Goal: Communication & Community: Ask a question

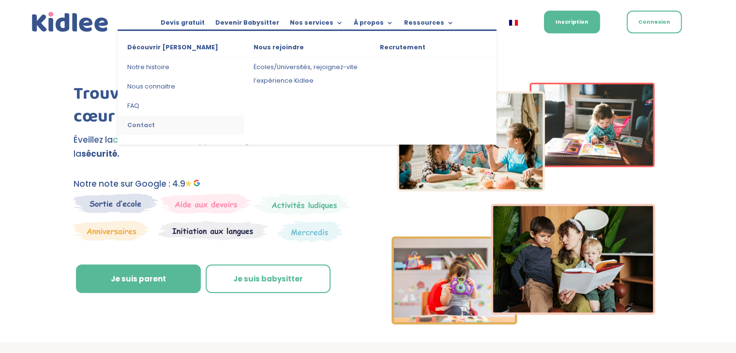
click at [141, 126] on link "Contact" at bounding box center [181, 125] width 126 height 19
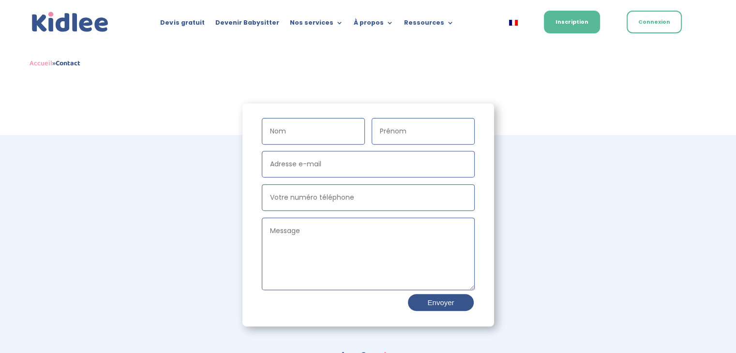
scroll to position [325, 0]
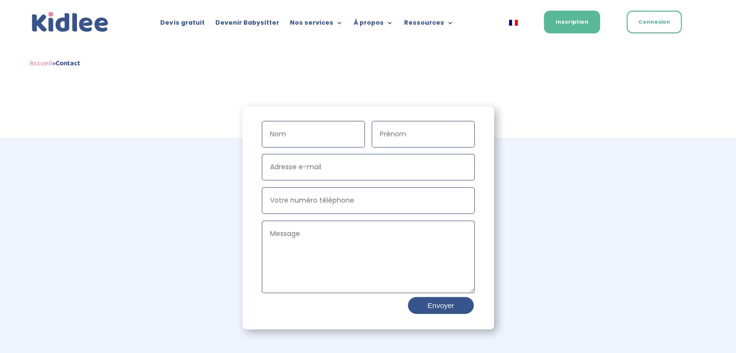
click at [319, 136] on input "Nom" at bounding box center [313, 134] width 103 height 27
type input "nafti"
type input "nassim"
type input "nassim@kidlee.fr"
click at [338, 201] on input "Votre numéro téléphone" at bounding box center [368, 200] width 213 height 27
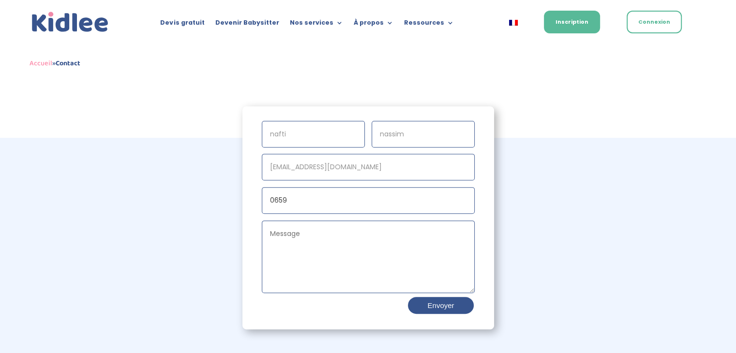
type input "0659142335"
click at [308, 233] on textarea "Message" at bounding box center [368, 257] width 213 height 73
type textarea "test"
click at [447, 308] on button "Envoyer" at bounding box center [440, 305] width 67 height 19
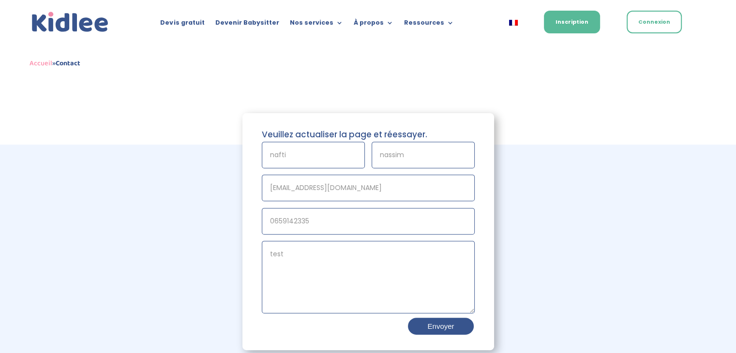
scroll to position [319, 0]
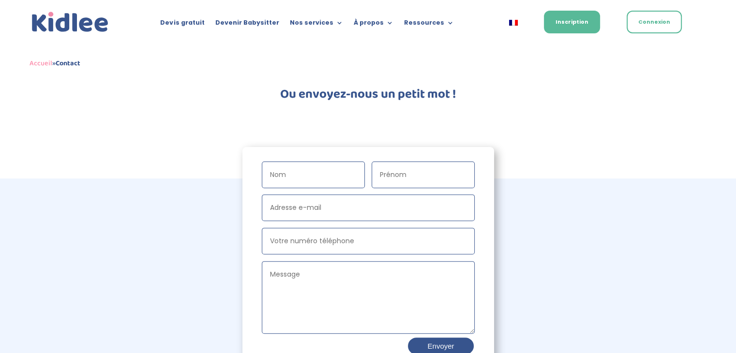
scroll to position [252, 0]
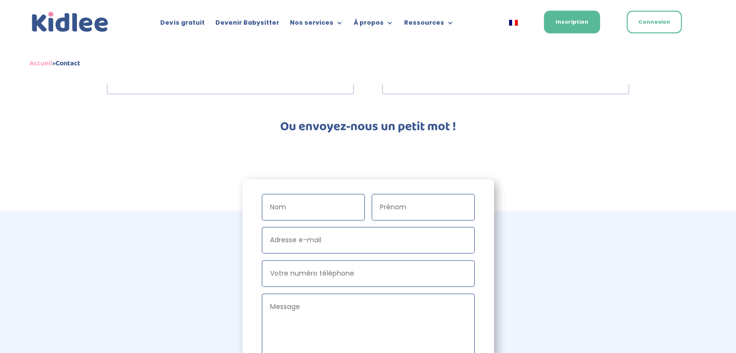
click at [312, 214] on input "Nom" at bounding box center [313, 207] width 103 height 27
type input "nafti"
type input "nassim"
type input "[EMAIL_ADDRESS][DOMAIN_NAME]"
type input "0659142335"
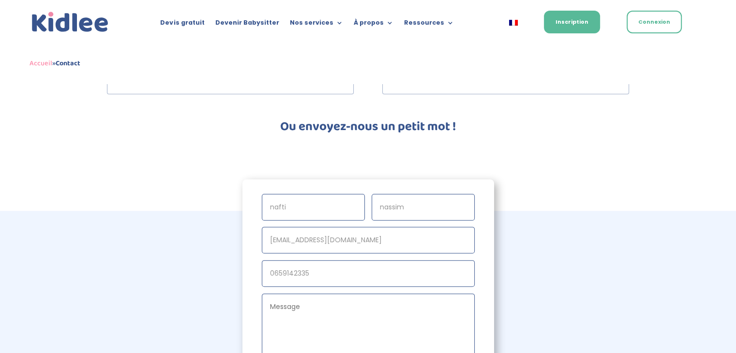
click at [310, 304] on textarea "Message" at bounding box center [368, 330] width 213 height 73
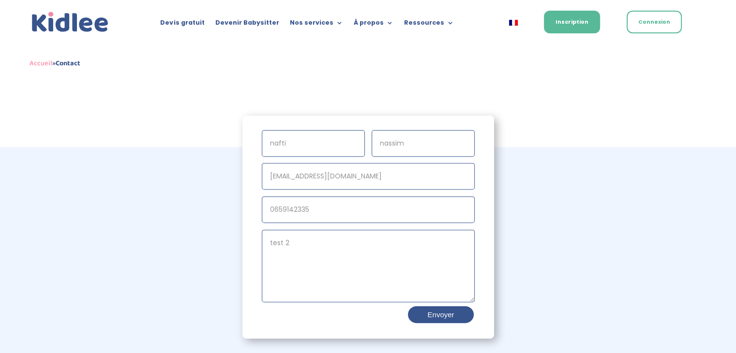
scroll to position [321, 0]
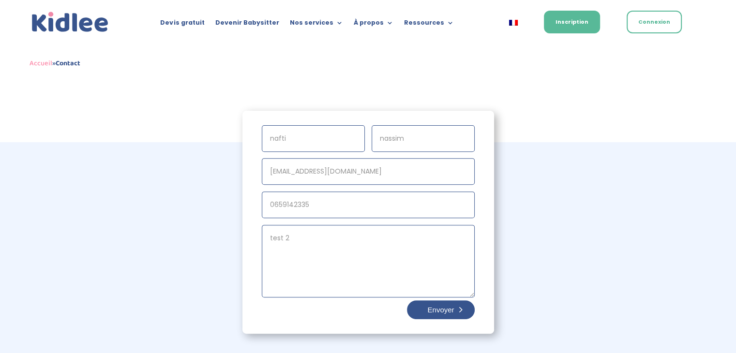
type textarea "test 2"
click at [443, 304] on button "Envoyer" at bounding box center [440, 309] width 67 height 19
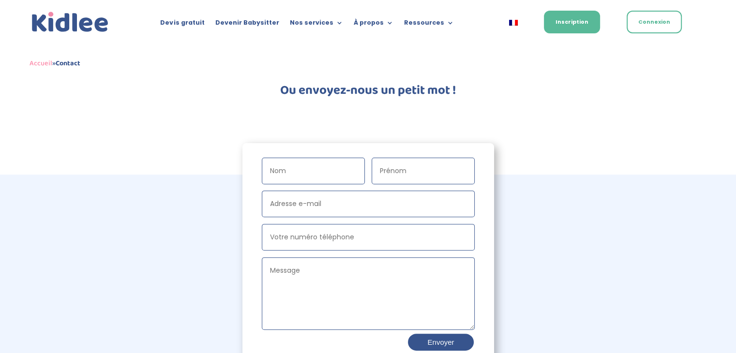
scroll to position [285, 0]
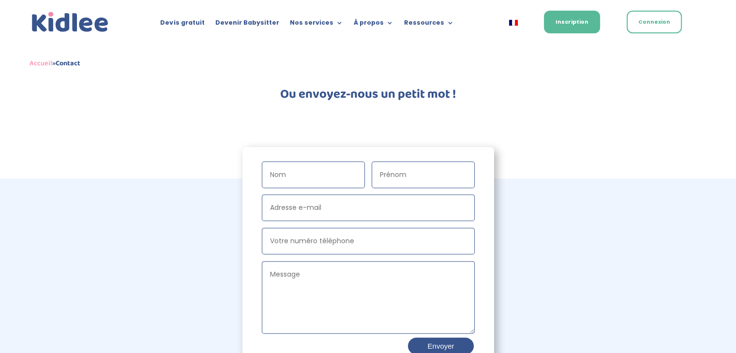
click at [295, 178] on input "Nom" at bounding box center [313, 175] width 103 height 27
type input "Nafti"
type input "Nassim"
type input "nassim@kidlee.fr"
type input "0659142335"
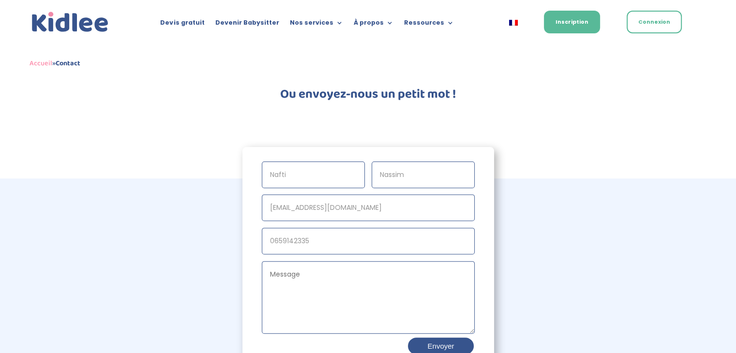
click at [319, 270] on textarea "Message" at bounding box center [368, 297] width 213 height 73
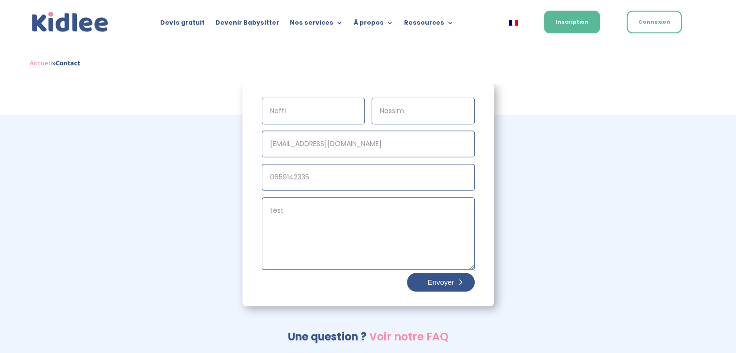
type textarea "test"
click at [431, 279] on button "Envoyer" at bounding box center [440, 282] width 67 height 19
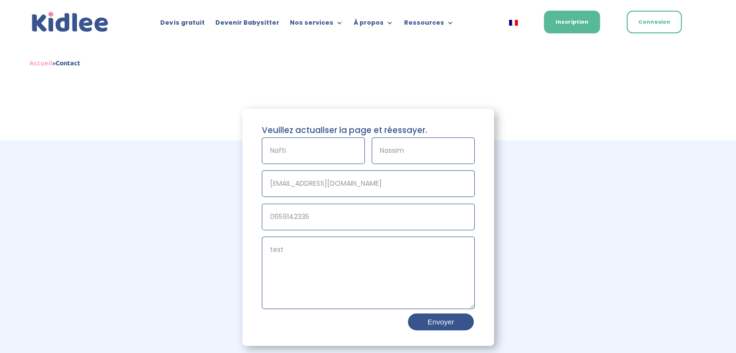
scroll to position [323, 0]
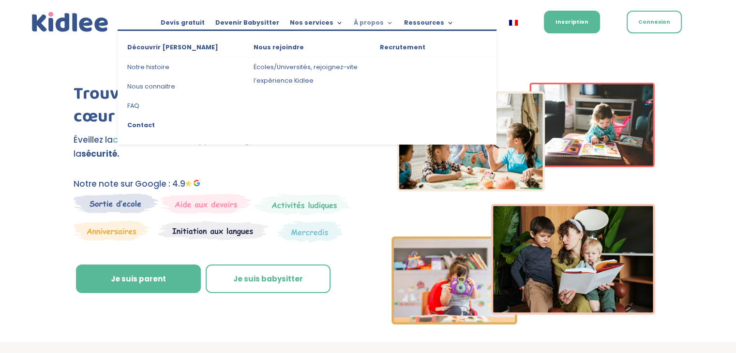
click at [359, 26] on link "À propos" at bounding box center [374, 24] width 40 height 11
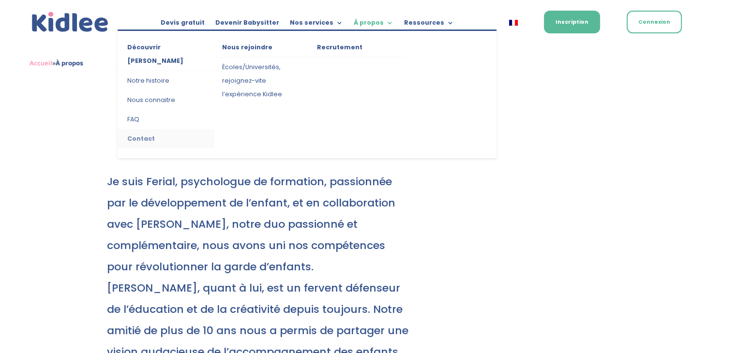
click at [136, 129] on link "Contact" at bounding box center [166, 138] width 97 height 19
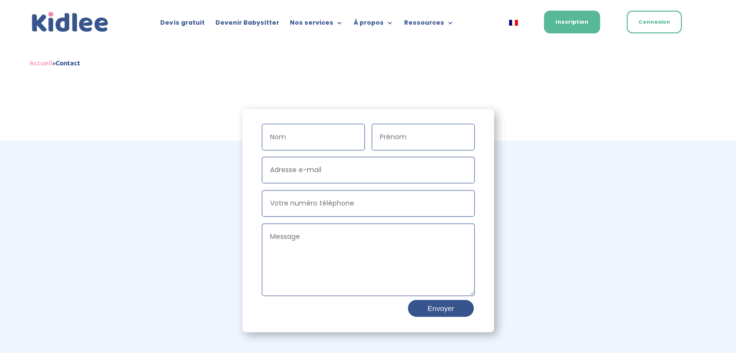
scroll to position [322, 0]
click at [303, 143] on input "Nom" at bounding box center [313, 137] width 103 height 27
type input "Nafti"
type input "Nassim"
type input "[EMAIL_ADDRESS][DOMAIN_NAME]"
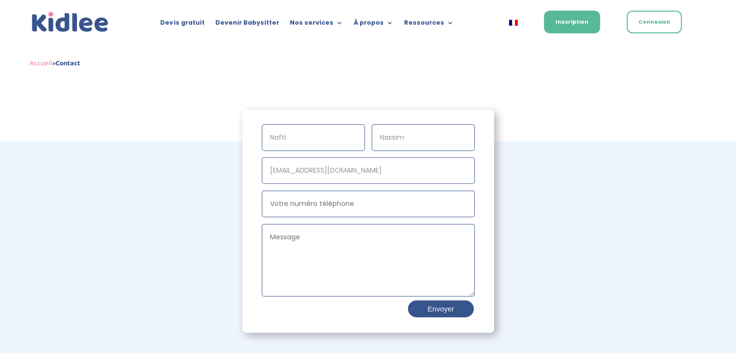
type input "0659142335"
click at [304, 240] on textarea "Message" at bounding box center [368, 260] width 213 height 73
type textarea "test"
click at [432, 310] on button "Envoyer" at bounding box center [440, 309] width 67 height 19
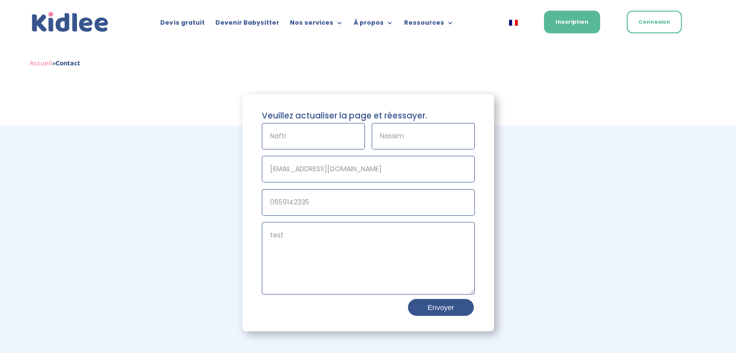
scroll to position [338, 0]
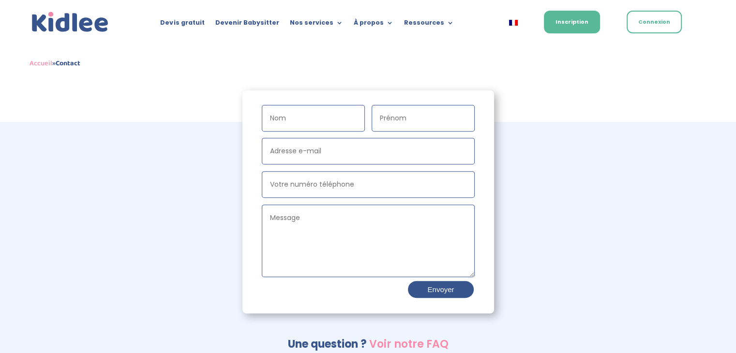
scroll to position [341, 0]
click at [299, 114] on input "Nom" at bounding box center [313, 118] width 103 height 27
type input "Nafti"
type input "Nassim"
type input "[EMAIL_ADDRESS][DOMAIN_NAME]"
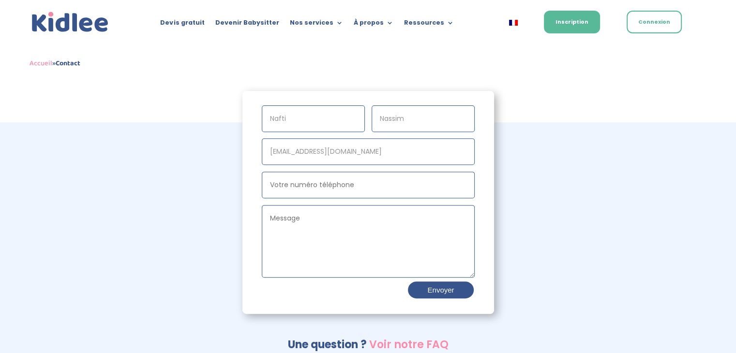
type input "0659142335"
click at [298, 219] on textarea "Message" at bounding box center [368, 241] width 213 height 73
type textarea "test"
click at [435, 294] on button "Envoyer" at bounding box center [440, 290] width 67 height 19
